Goal: Complete application form

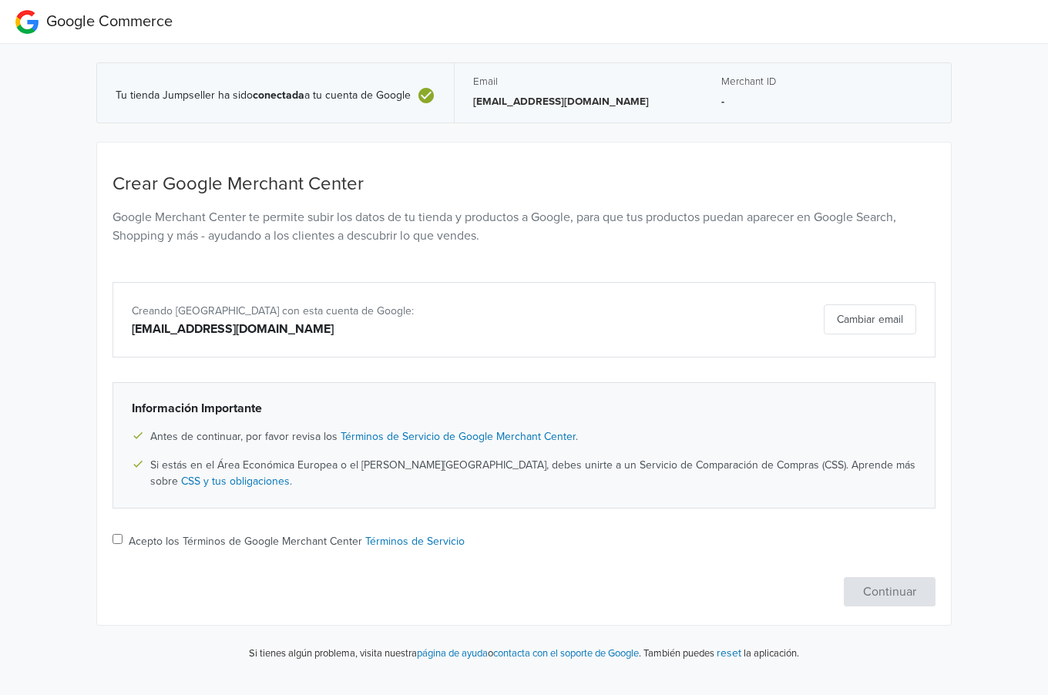
click at [116, 537] on input "Acepto los Términos de Google Merchant Center Términos de Servicio" at bounding box center [118, 539] width 10 height 10
checkbox input "true"
click at [900, 584] on button "Continuar" at bounding box center [890, 591] width 92 height 29
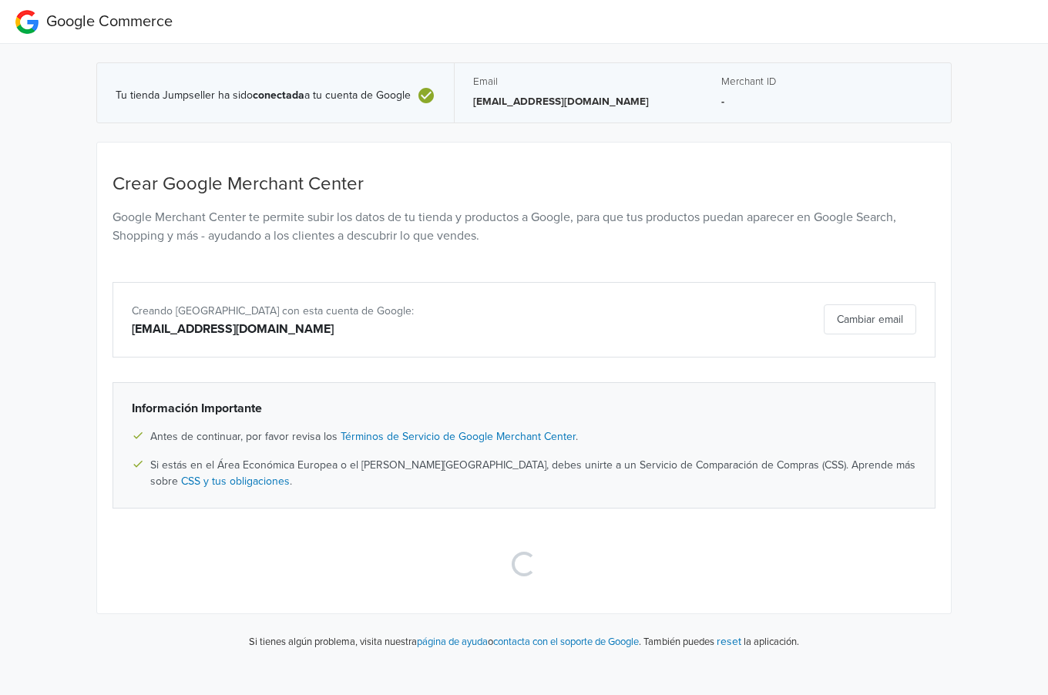
select select "cl"
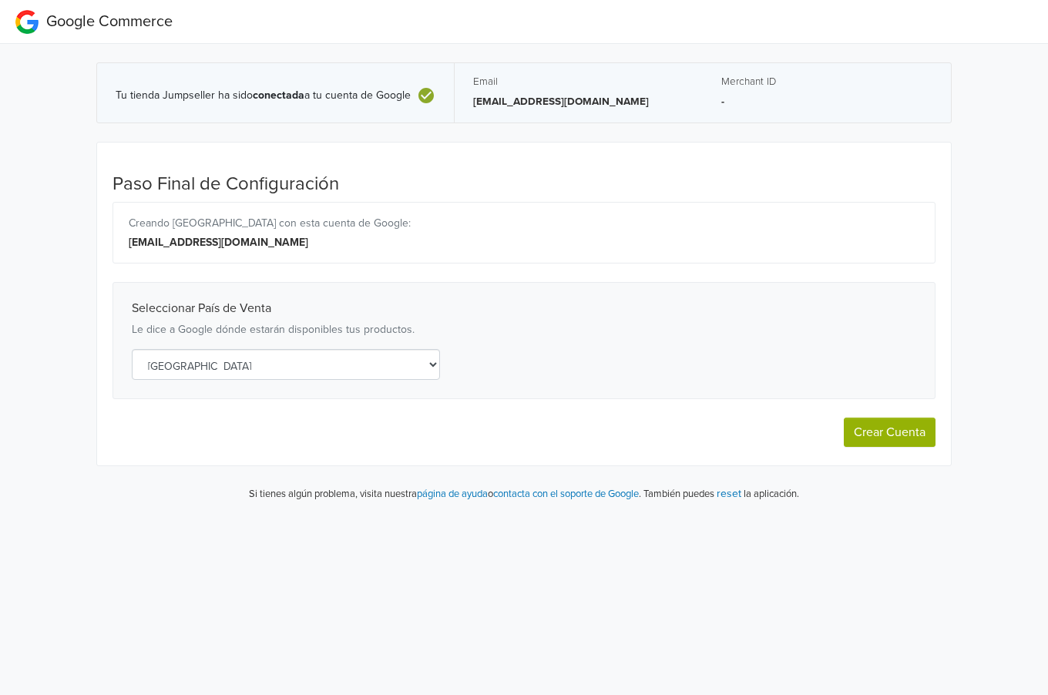
click at [886, 424] on button "Crear Cuenta" at bounding box center [890, 432] width 92 height 29
select select "cl"
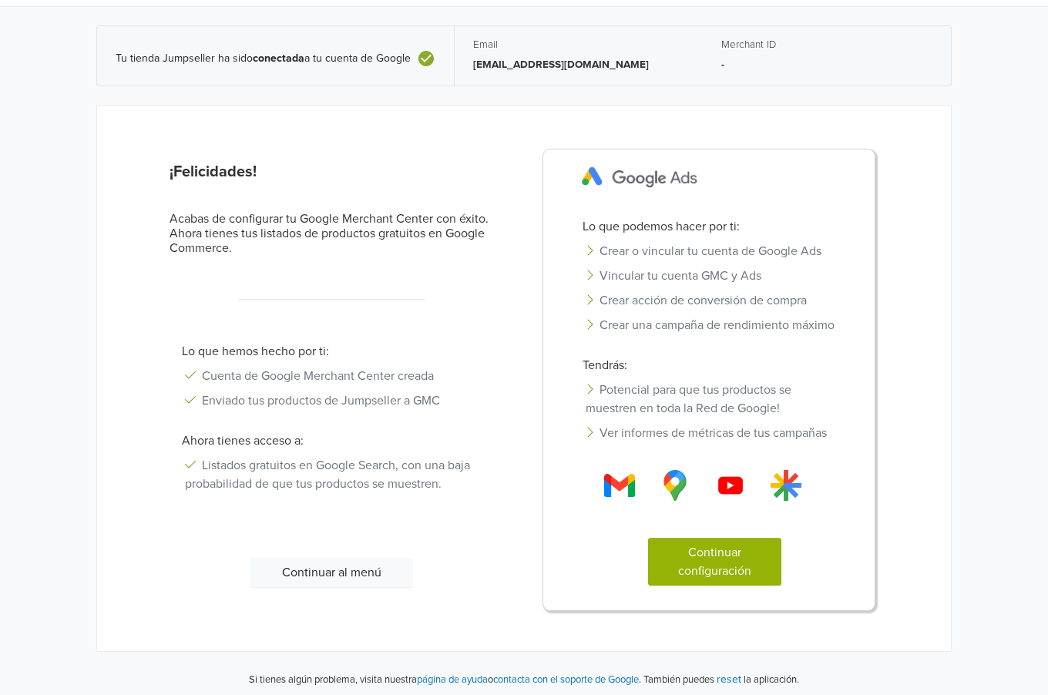
scroll to position [39, 0]
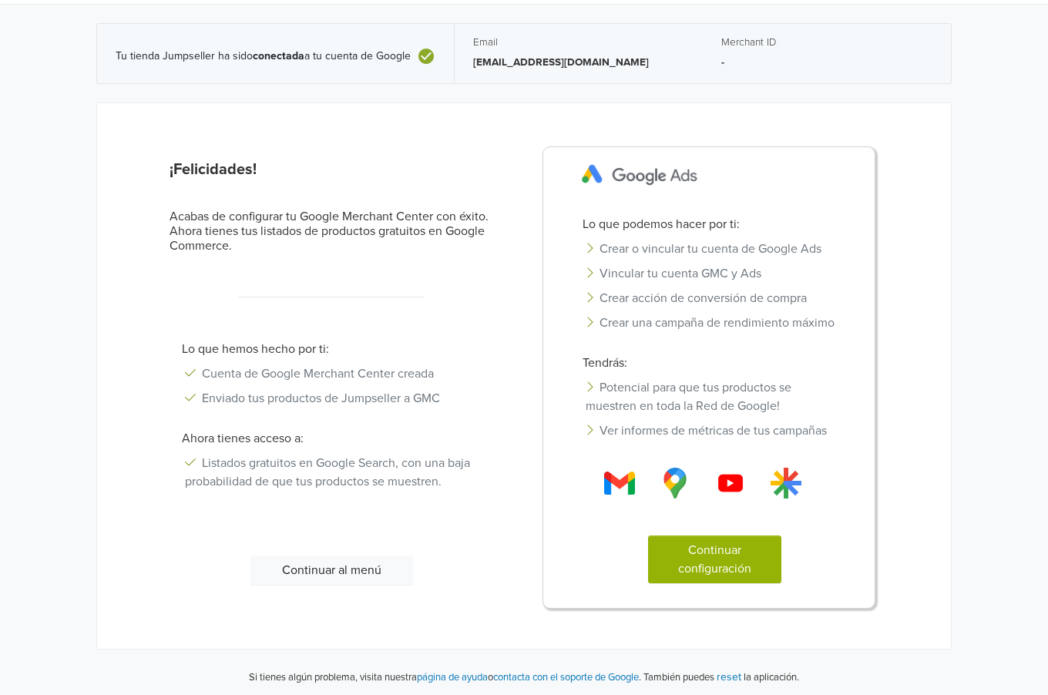
click at [721, 561] on button "Continuar configuración" at bounding box center [714, 560] width 133 height 48
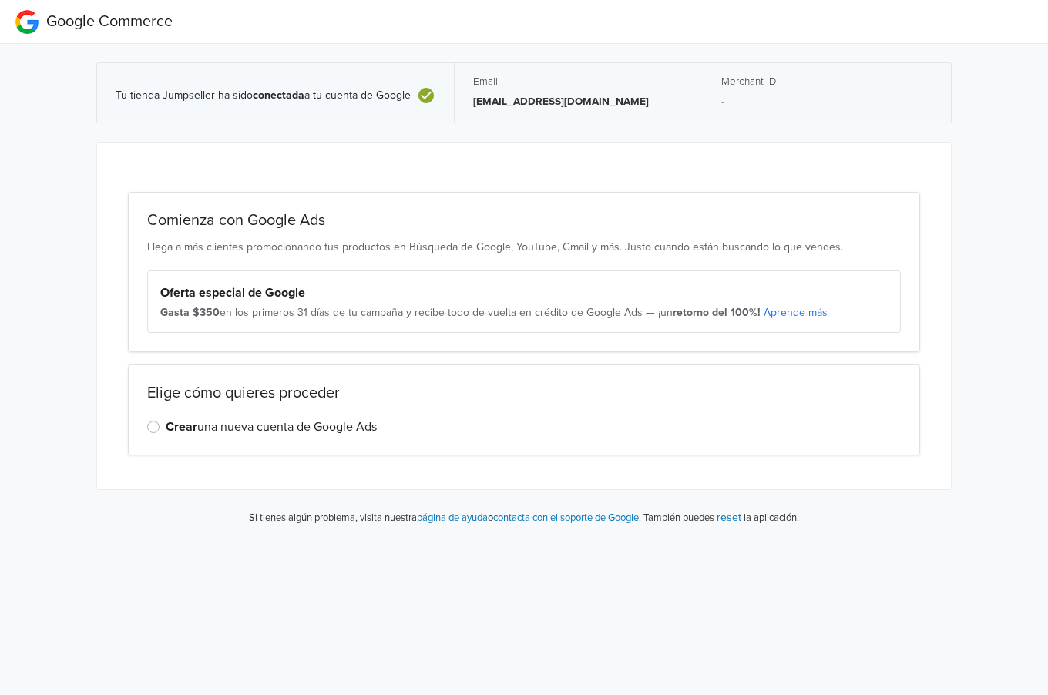
scroll to position [0, 0]
click at [166, 423] on label "Crear una nueva cuenta de Google Ads" at bounding box center [271, 427] width 211 height 18
click at [0, 0] on input "Crear una nueva cuenta de Google Ads" at bounding box center [0, 0] width 0 height 0
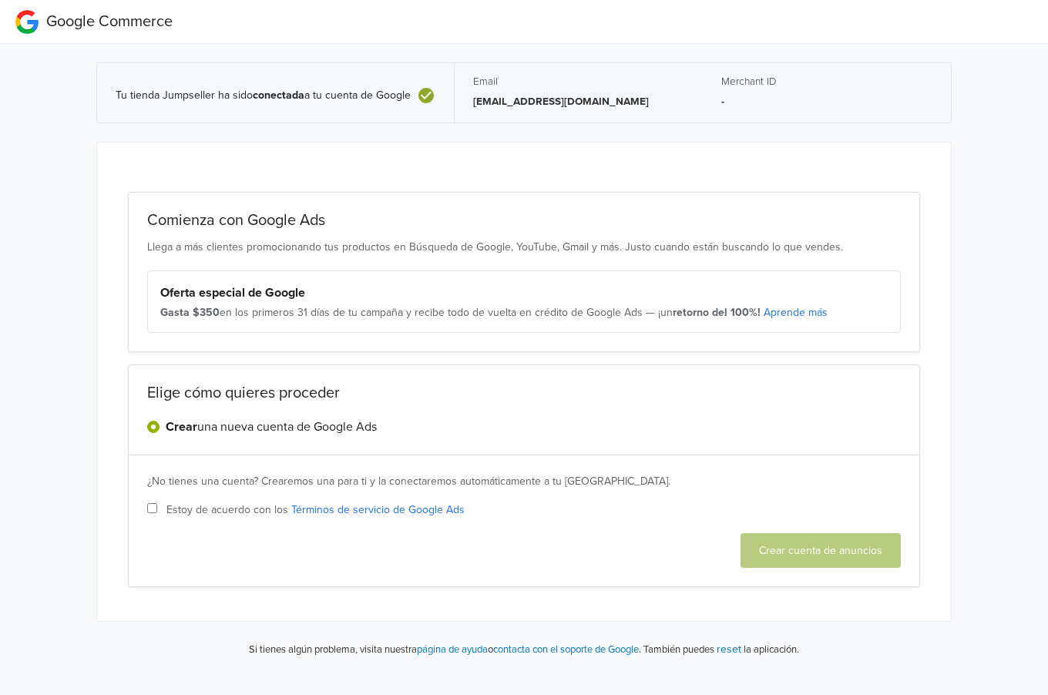
click at [149, 503] on input "Estoy de acuerdo con los Términos de servicio de Google Ads" at bounding box center [152, 508] width 10 height 10
checkbox input "true"
click at [813, 544] on button "Crear cuenta de anuncios" at bounding box center [821, 550] width 160 height 35
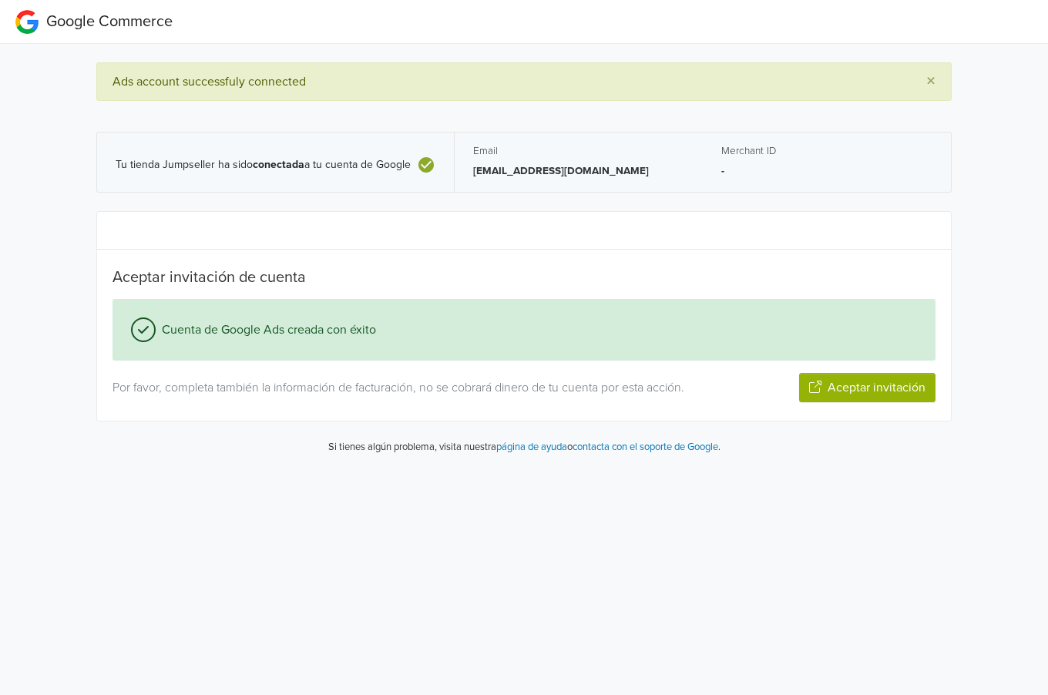
click at [818, 381] on icon "button" at bounding box center [815, 387] width 12 height 12
click at [868, 385] on button "Siguiente paso" at bounding box center [885, 387] width 100 height 29
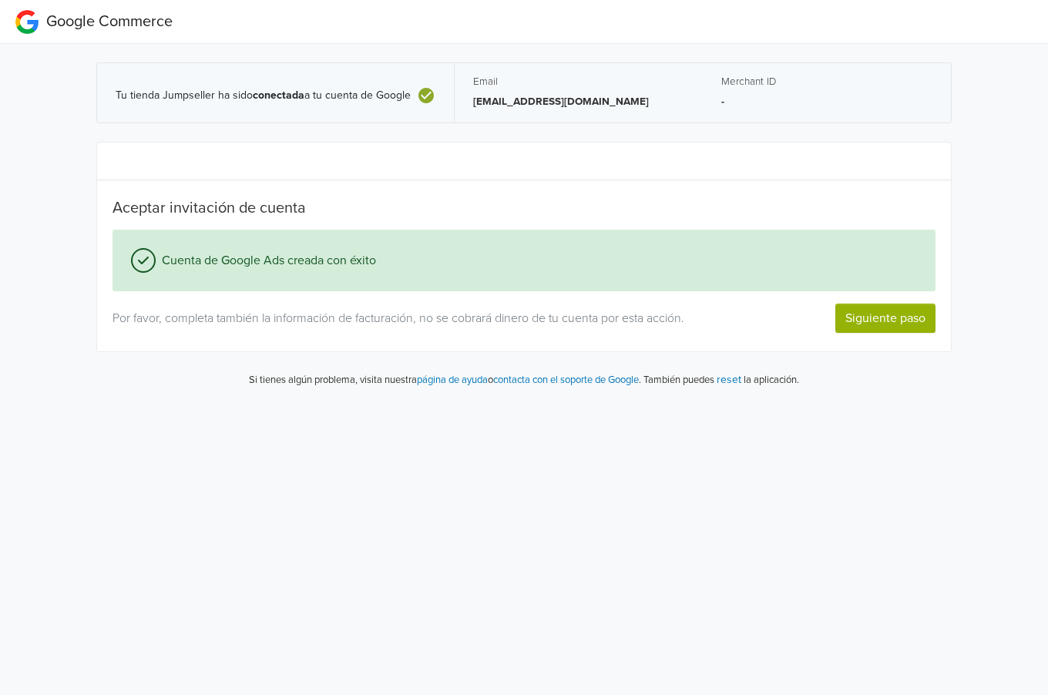
click at [866, 313] on button "Siguiente paso" at bounding box center [885, 318] width 100 height 29
